Goal: Obtain resource: Obtain resource

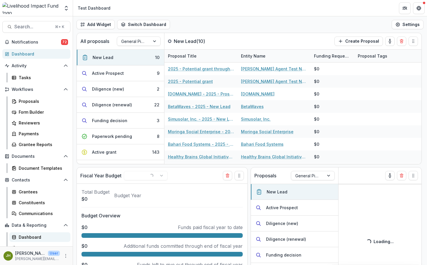
scroll to position [17, 0]
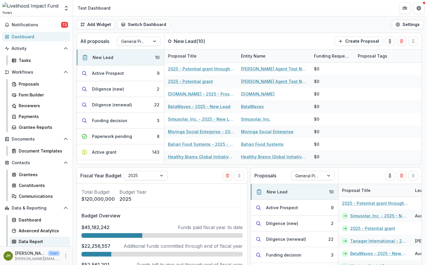
click at [33, 239] on div "Data Report" at bounding box center [42, 242] width 47 height 6
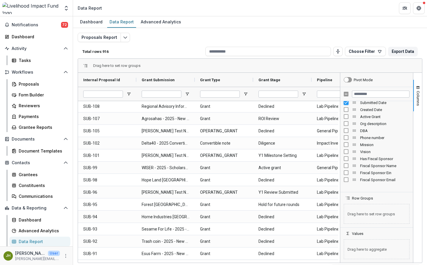
scroll to position [119, 0]
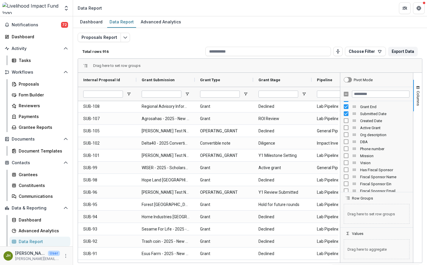
click at [346, 118] on div "Created Date" at bounding box center [377, 120] width 66 height 7
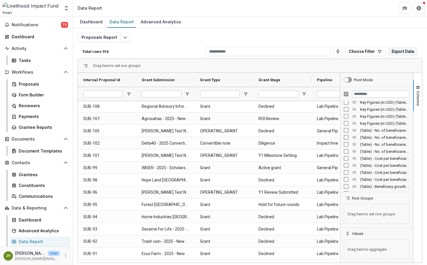
scroll to position [3105, 0]
click at [347, 68] on div "Drag here to set row groups" at bounding box center [250, 66] width 344 height 14
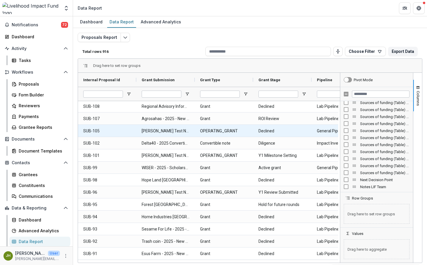
click at [291, 127] on Stage-1311 "Declined" at bounding box center [283, 131] width 48 height 12
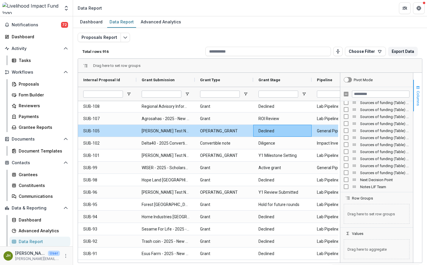
click at [419, 96] on span "Columns" at bounding box center [418, 98] width 4 height 15
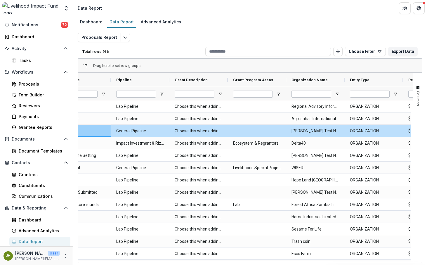
scroll to position [0, 0]
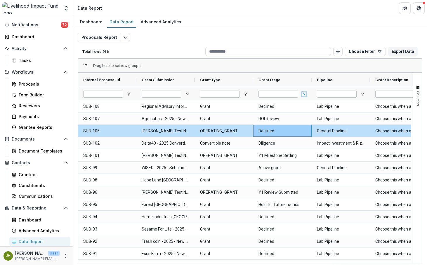
click at [305, 93] on span "Open Filter Menu" at bounding box center [304, 94] width 5 height 5
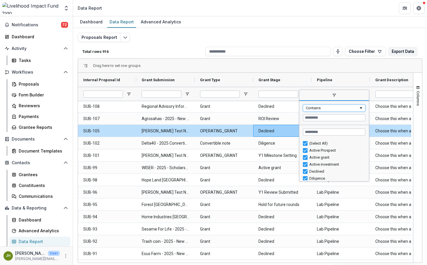
click at [312, 108] on div "Contains" at bounding box center [332, 108] width 53 height 4
click at [312, 117] on input "Filter Value" at bounding box center [334, 117] width 63 height 7
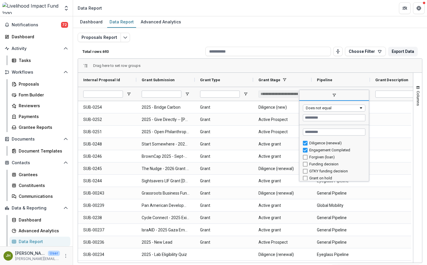
click at [324, 164] on div "Funding decision" at bounding box center [337, 164] width 54 height 4
type input "**********"
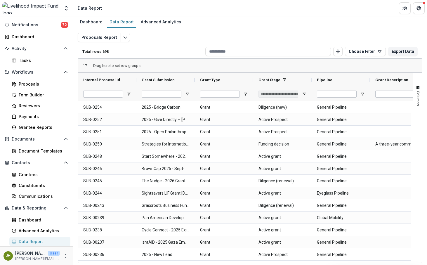
click at [297, 67] on div "Drag here to set row groups" at bounding box center [250, 66] width 344 height 14
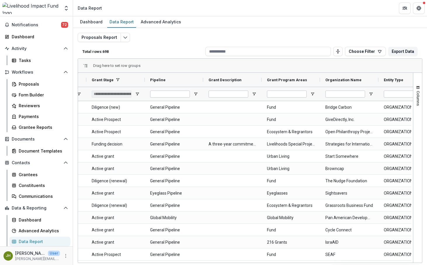
scroll to position [0, 181]
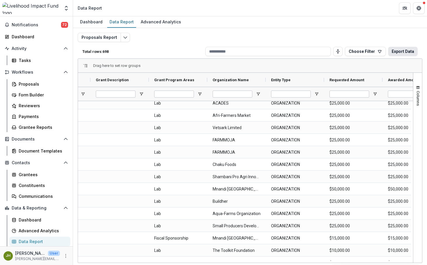
click at [401, 49] on button "Export Data" at bounding box center [404, 51] width 30 height 9
